Goal: Transaction & Acquisition: Purchase product/service

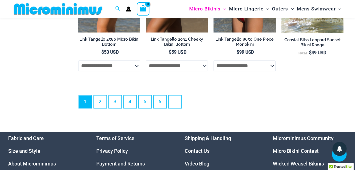
scroll to position [1322, 0]
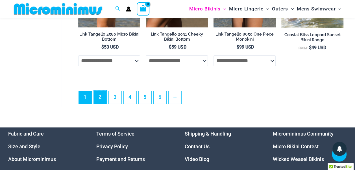
click at [99, 100] on link "2" at bounding box center [100, 96] width 13 height 13
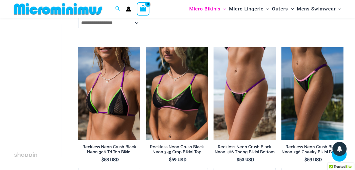
scroll to position [619, 0]
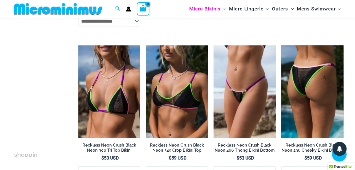
click at [309, 70] on img at bounding box center [312, 91] width 62 height 93
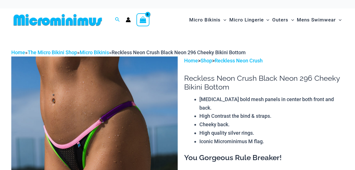
scroll to position [28, 0]
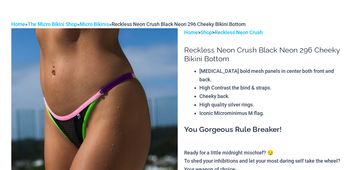
click at [126, 102] on img at bounding box center [94, 152] width 166 height 249
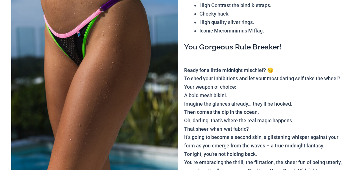
scroll to position [141, 0]
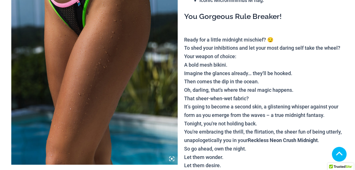
click at [170, 157] on icon at bounding box center [171, 158] width 5 height 5
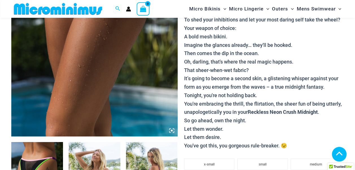
scroll to position [164, 0]
click at [172, 129] on icon at bounding box center [171, 130] width 5 height 5
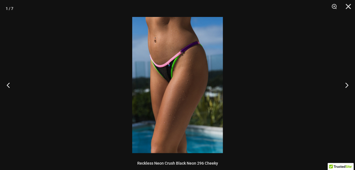
click at [182, 110] on img at bounding box center [177, 85] width 91 height 136
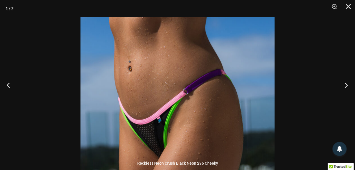
click at [347, 84] on button "Next" at bounding box center [344, 85] width 21 height 28
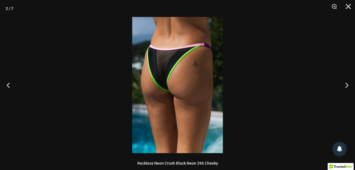
click at [169, 80] on img at bounding box center [177, 85] width 91 height 136
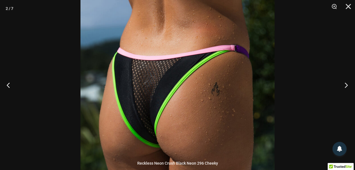
click at [347, 84] on button "Next" at bounding box center [344, 85] width 21 height 28
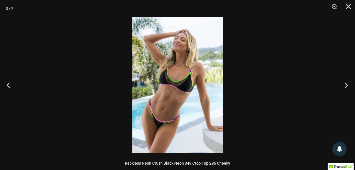
click at [347, 84] on button "Next" at bounding box center [344, 85] width 21 height 28
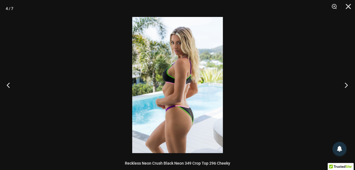
click at [347, 84] on button "Next" at bounding box center [344, 85] width 21 height 28
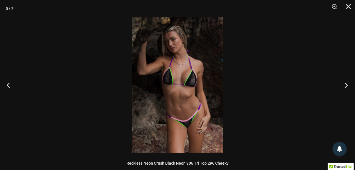
click at [347, 84] on button "Next" at bounding box center [344, 85] width 21 height 28
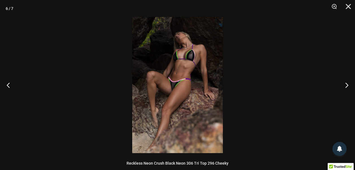
click at [178, 93] on img at bounding box center [177, 85] width 91 height 136
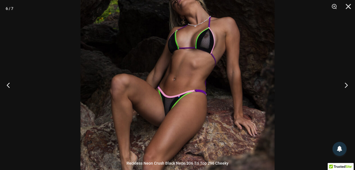
click at [344, 82] on button "Next" at bounding box center [344, 85] width 21 height 28
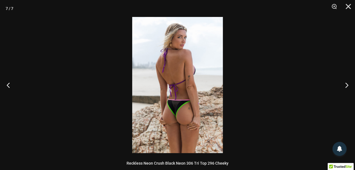
click at [164, 112] on img at bounding box center [177, 85] width 91 height 136
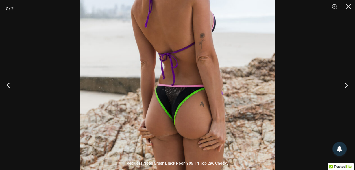
click at [345, 84] on button "Next" at bounding box center [344, 85] width 21 height 28
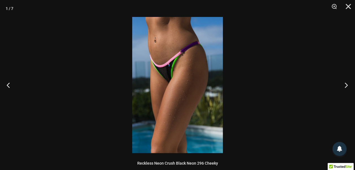
click at [345, 84] on button "Next" at bounding box center [344, 85] width 21 height 28
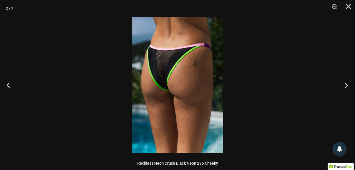
click at [345, 84] on button "Next" at bounding box center [344, 85] width 21 height 28
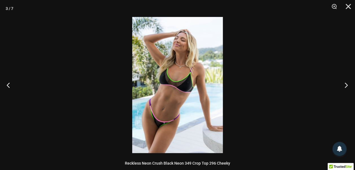
click at [347, 83] on button "Next" at bounding box center [344, 85] width 21 height 28
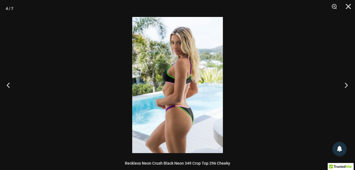
click at [347, 83] on button "Next" at bounding box center [344, 85] width 21 height 28
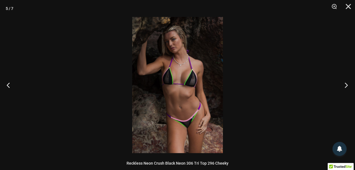
click at [347, 83] on button "Next" at bounding box center [344, 85] width 21 height 28
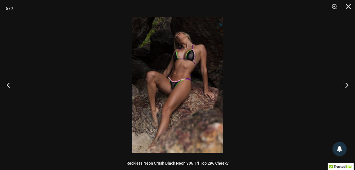
click at [146, 109] on img at bounding box center [177, 85] width 91 height 136
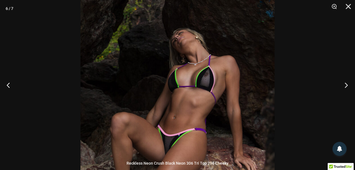
click at [345, 84] on button "Next" at bounding box center [344, 85] width 21 height 28
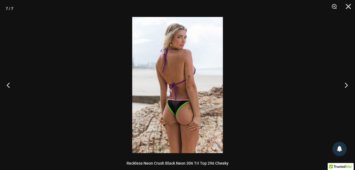
click at [345, 84] on button "Next" at bounding box center [344, 85] width 21 height 28
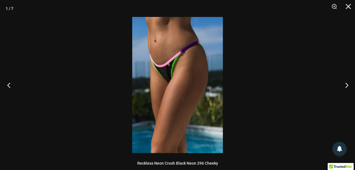
click at [11, 84] on button "Previous" at bounding box center [10, 85] width 21 height 28
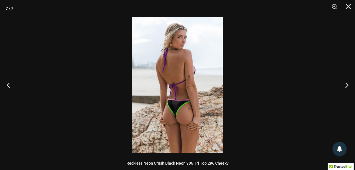
click at [170, 65] on img at bounding box center [177, 85] width 91 height 136
